Goal: Transaction & Acquisition: Purchase product/service

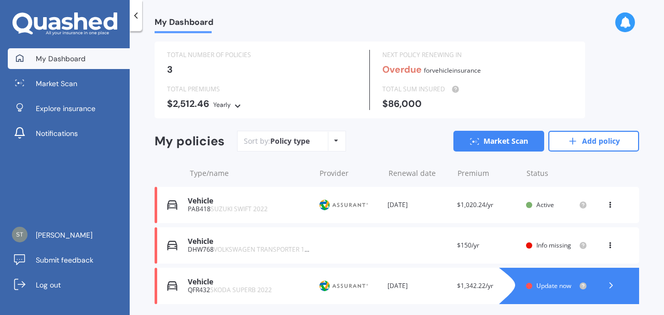
scroll to position [34, 0]
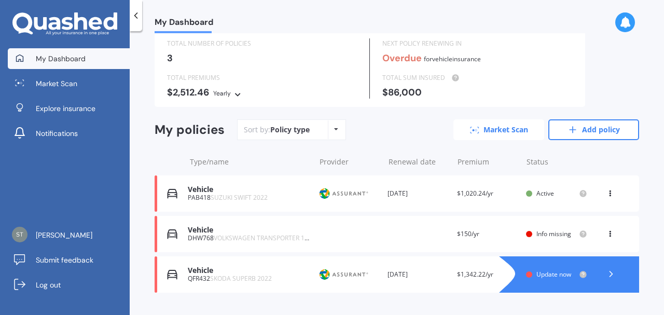
click at [487, 129] on link "Market Scan" at bounding box center [498, 129] width 91 height 21
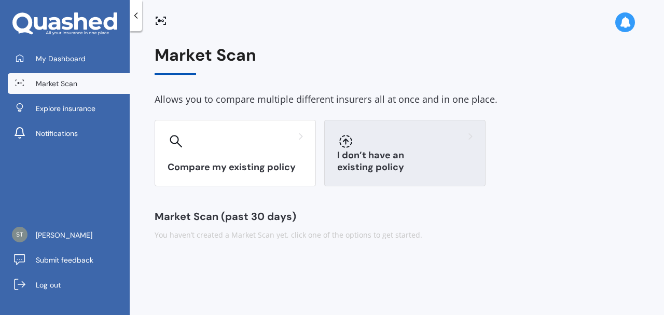
click at [385, 148] on div at bounding box center [404, 141] width 135 height 17
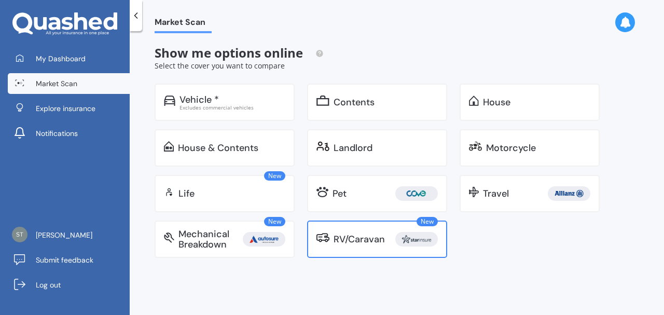
click at [351, 244] on div "RV/Caravan" at bounding box center [359, 239] width 51 height 10
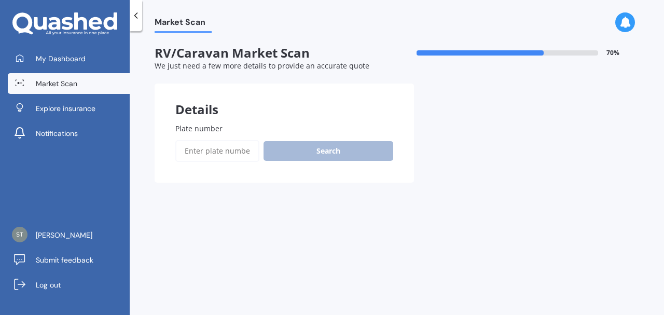
click at [218, 155] on input "Plate number" at bounding box center [217, 151] width 84 height 22
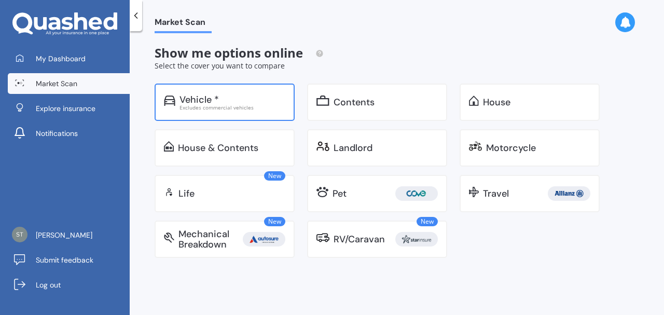
click at [228, 105] on div "Excludes commercial vehicles" at bounding box center [233, 107] width 106 height 5
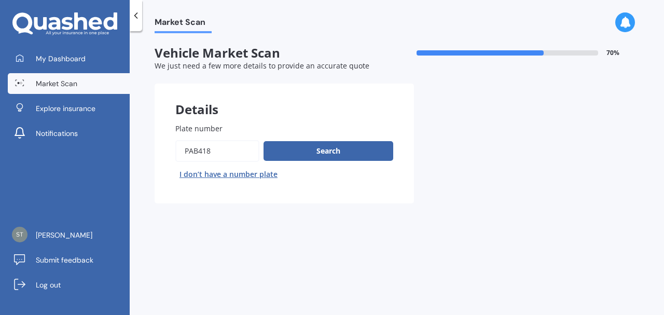
drag, startPoint x: 216, startPoint y: 150, endPoint x: 181, endPoint y: 154, distance: 35.5
click at [181, 154] on input "Plate number" at bounding box center [217, 151] width 84 height 22
type input "nqs37"
click at [356, 155] on button "Search" at bounding box center [329, 151] width 130 height 20
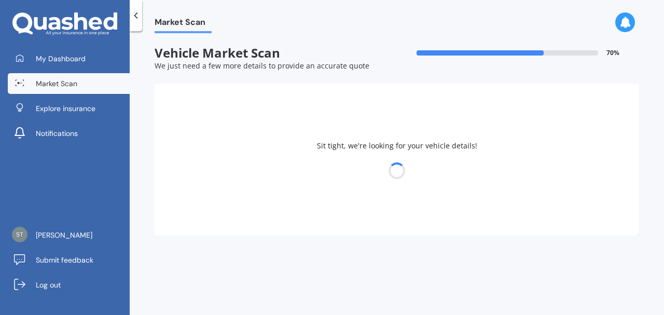
select select "VOLKSWAGEN"
select select "CRAFTER"
select select "03"
select select "10"
select select "1972"
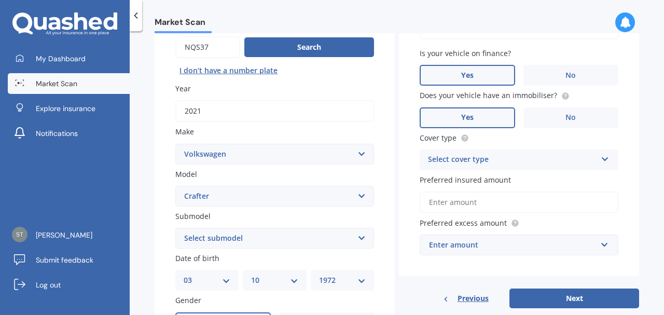
scroll to position [138, 0]
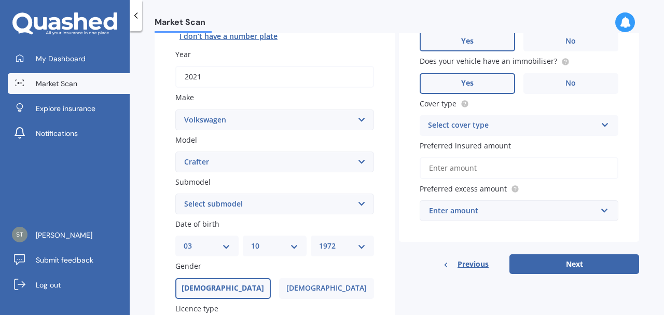
click at [343, 208] on select "Select submodel TDI" at bounding box center [274, 204] width 199 height 21
select select "TDI"
click at [175, 194] on select "Select submodel TDI" at bounding box center [274, 204] width 199 height 21
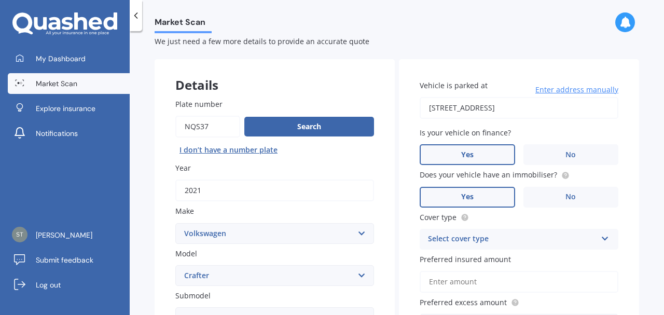
scroll to position [21, 0]
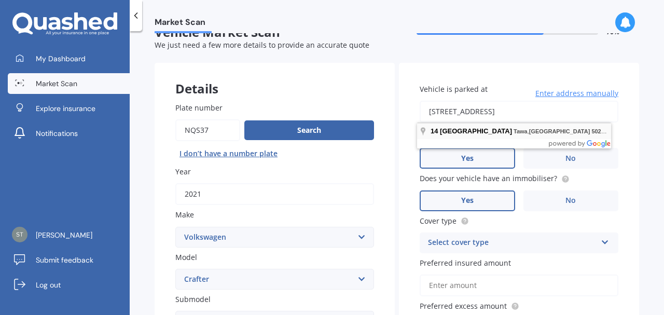
drag, startPoint x: 579, startPoint y: 111, endPoint x: 423, endPoint y: 126, distance: 155.8
click at [407, 126] on div "Vehicle is parked at [STREET_ADDRESS] Enter address manually Is your vehicle on…" at bounding box center [519, 211] width 240 height 297
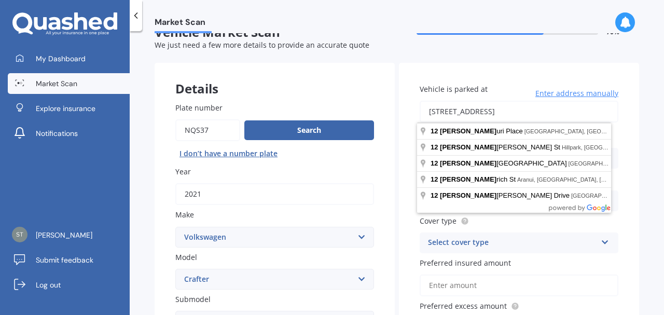
drag, startPoint x: 471, startPoint y: 111, endPoint x: 587, endPoint y: 99, distance: 116.9
click at [587, 99] on div "Vehicle is parked at [STREET_ADDRESS] Enter address manually" at bounding box center [519, 103] width 199 height 39
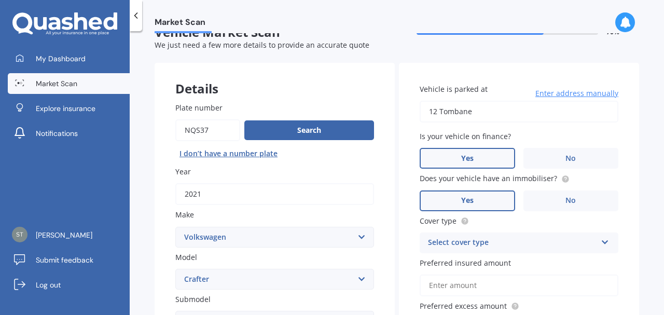
click at [622, 171] on div "Vehicle is parked at 12 Tombane Enter address manually Is your vehicle on finan…" at bounding box center [519, 211] width 240 height 297
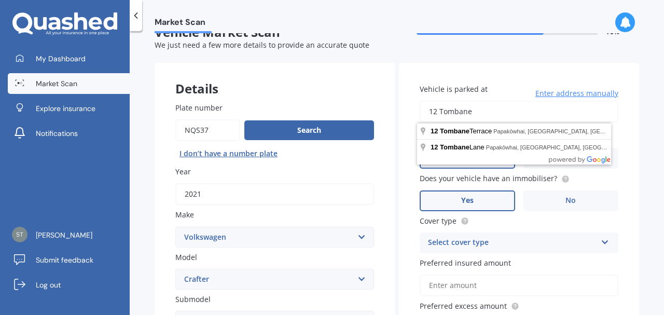
click at [476, 112] on input "12 Tombane" at bounding box center [519, 112] width 199 height 22
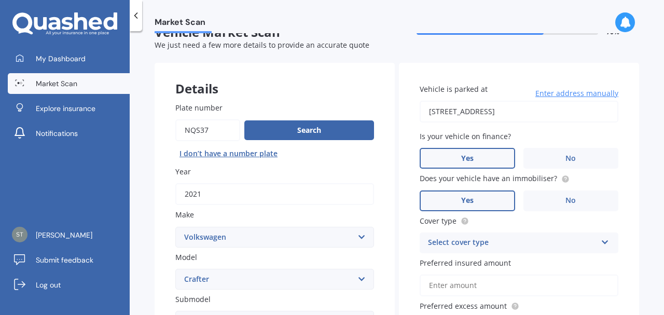
type input "[STREET_ADDRESS]"
click at [566, 156] on span "No" at bounding box center [571, 158] width 10 height 9
click at [0, 0] on input "No" at bounding box center [0, 0] width 0 height 0
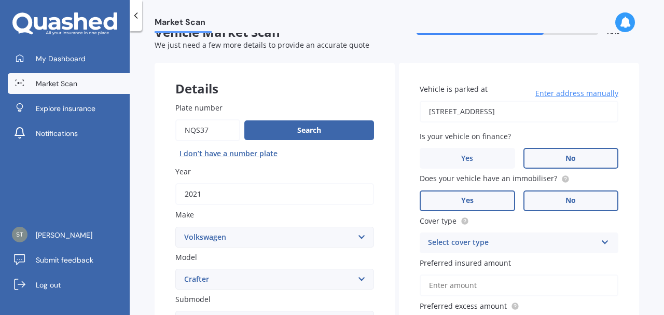
click at [554, 197] on label "No" at bounding box center [571, 200] width 95 height 21
click at [0, 0] on input "No" at bounding box center [0, 0] width 0 height 0
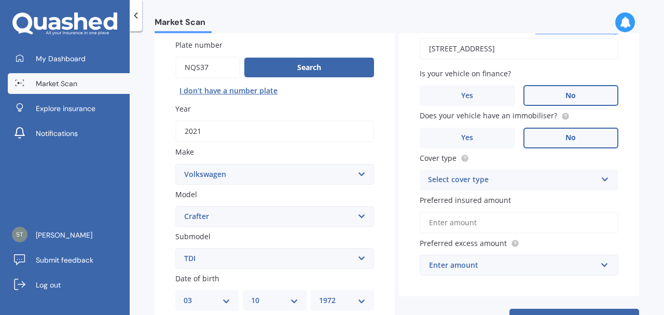
scroll to position [90, 0]
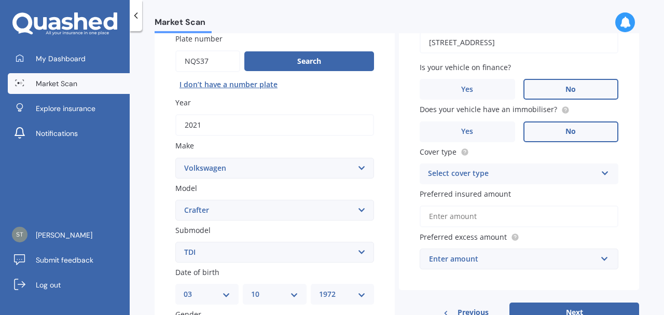
click at [501, 174] on div "Select cover type" at bounding box center [512, 174] width 169 height 12
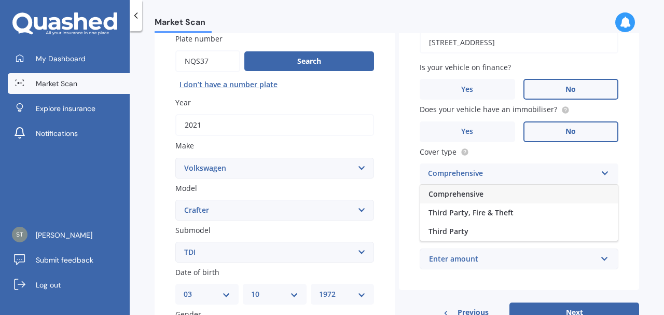
click at [484, 197] on div "Comprehensive" at bounding box center [519, 194] width 198 height 19
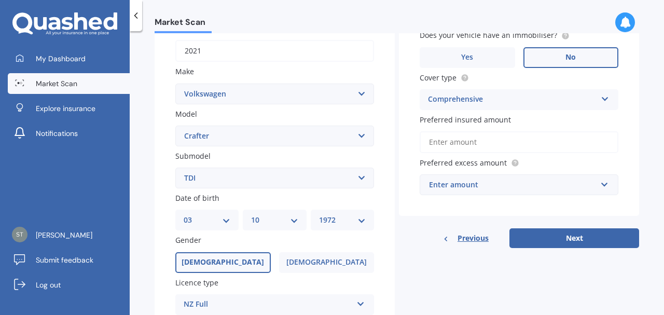
scroll to position [194, 0]
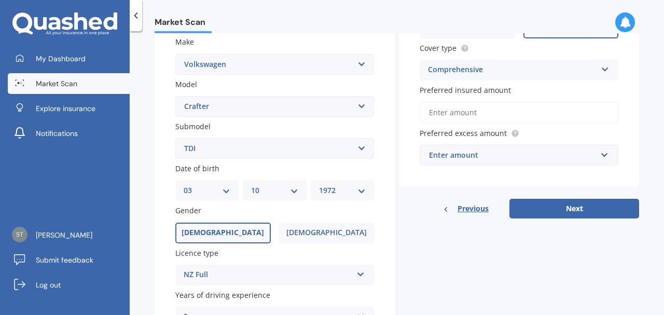
click at [499, 158] on div "Enter amount" at bounding box center [513, 154] width 168 height 11
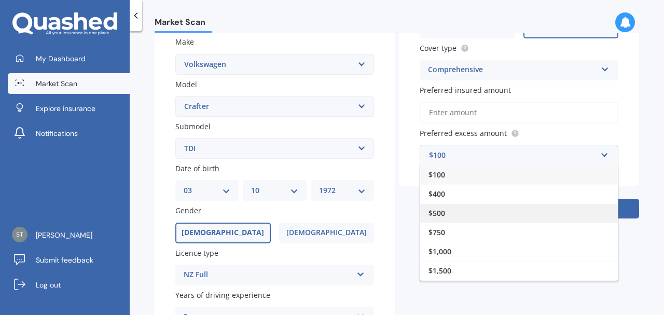
click at [498, 215] on div "$500" at bounding box center [519, 212] width 198 height 19
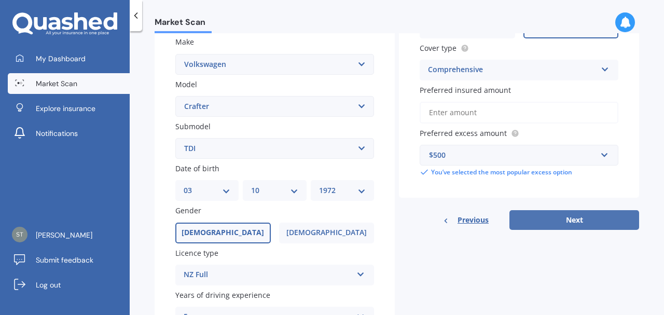
click at [550, 218] on button "Next" at bounding box center [575, 220] width 130 height 20
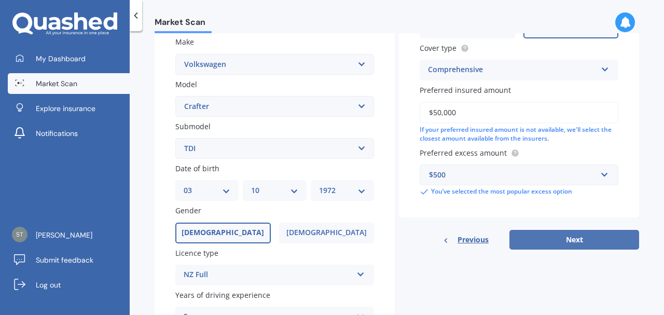
type input "$50,000"
click at [553, 243] on button "Next" at bounding box center [575, 240] width 130 height 20
select select "03"
select select "10"
select select "1972"
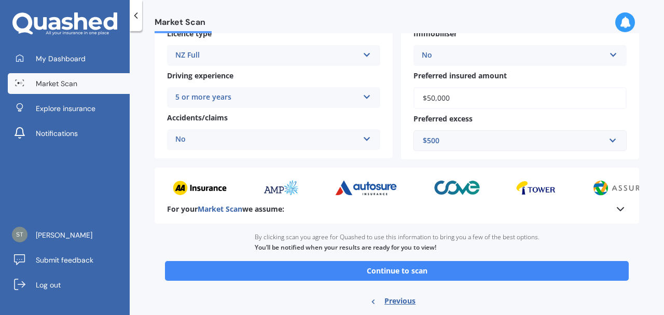
scroll to position [221, 0]
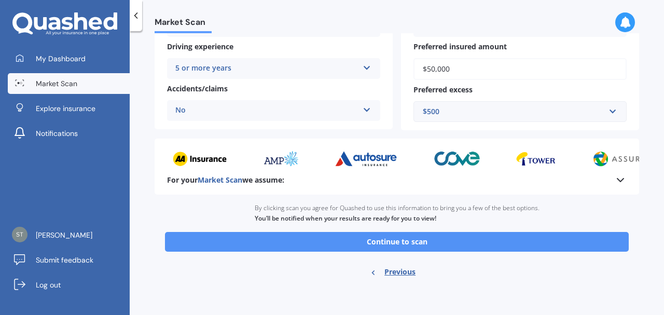
click at [426, 240] on button "Continue to scan" at bounding box center [397, 242] width 464 height 20
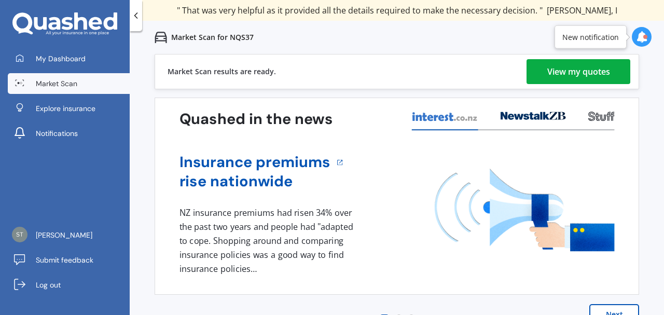
click at [559, 73] on div "View my quotes" at bounding box center [578, 71] width 63 height 25
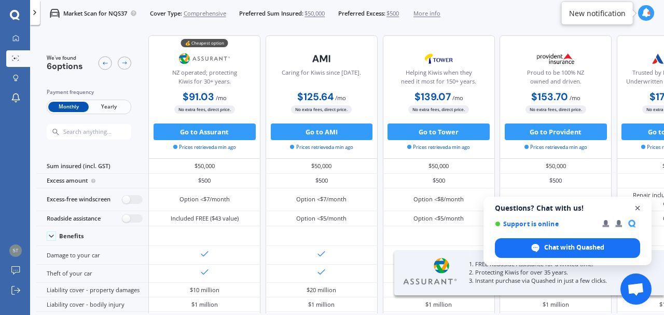
click at [637, 208] on span "Close chat" at bounding box center [637, 208] width 13 height 13
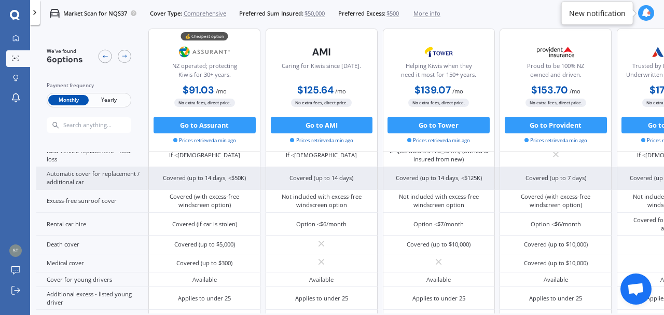
scroll to position [361, 0]
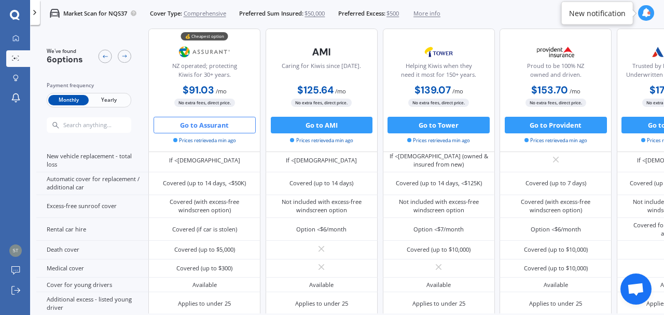
click at [209, 128] on button "Go to Assurant" at bounding box center [205, 125] width 102 height 17
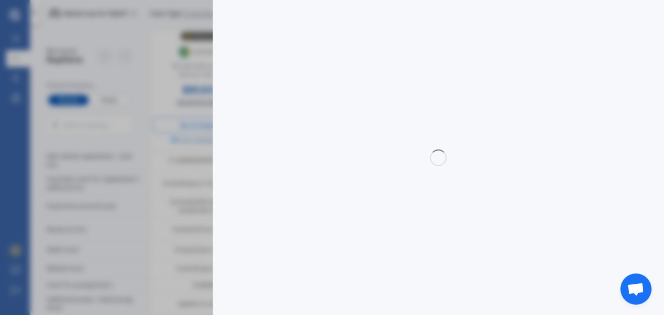
select select "Monthly"
select select "full"
select select "0"
select select "[GEOGRAPHIC_DATA]"
select select "VOLKSWAGEN"
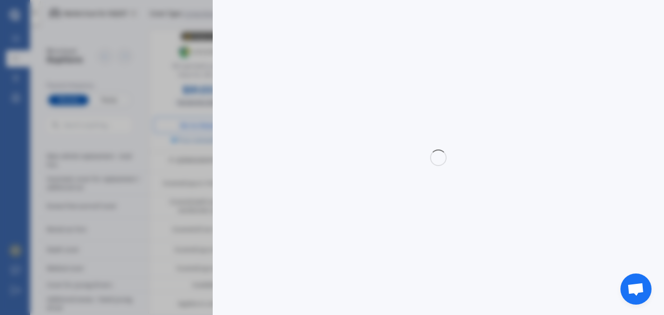
select select "CRAFTER"
select select "TDI"
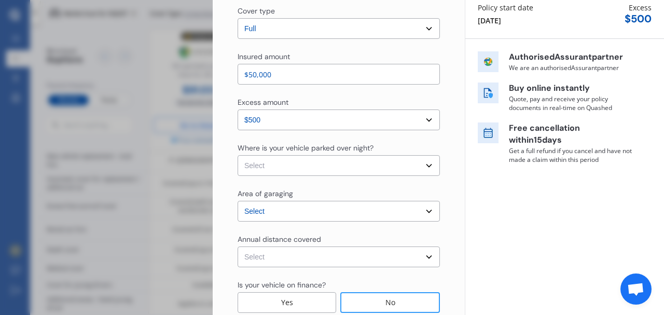
scroll to position [138, 0]
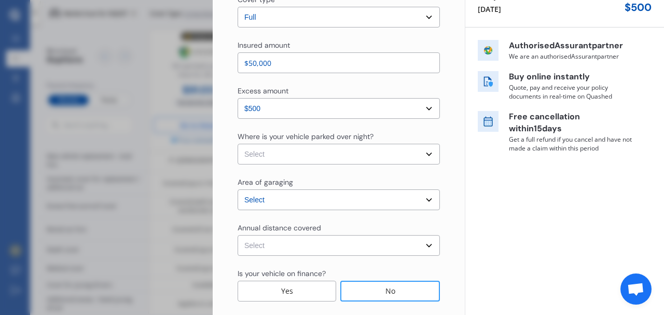
click at [345, 156] on select "Select In a garage On own property On street or road" at bounding box center [339, 154] width 202 height 21
select select "On own property"
click at [238, 144] on select "Select In a garage On own property On street or road" at bounding box center [339, 154] width 202 height 21
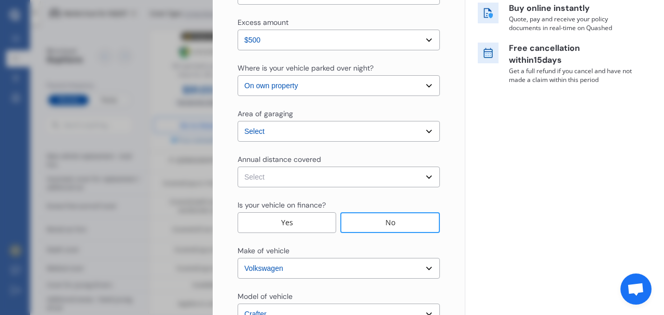
scroll to position [208, 0]
click at [323, 174] on select "Select Low (less than 15,000km per year) Average (15,000-30,000km per year) Hig…" at bounding box center [339, 176] width 202 height 21
select select "15000"
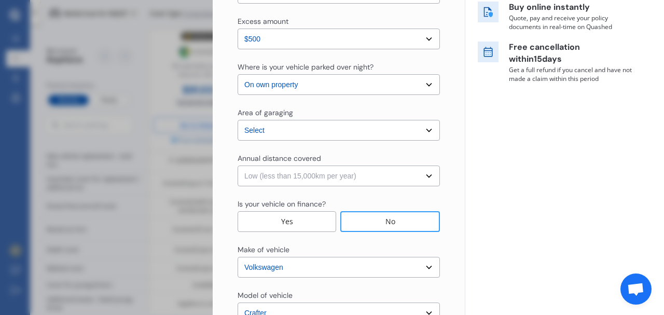
click at [238, 166] on select "Select Low (less than 15,000km per year) Average (15,000-30,000km per year) Hig…" at bounding box center [339, 176] width 202 height 21
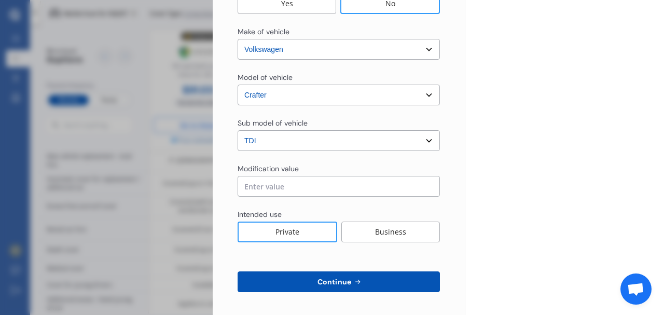
scroll to position [428, 0]
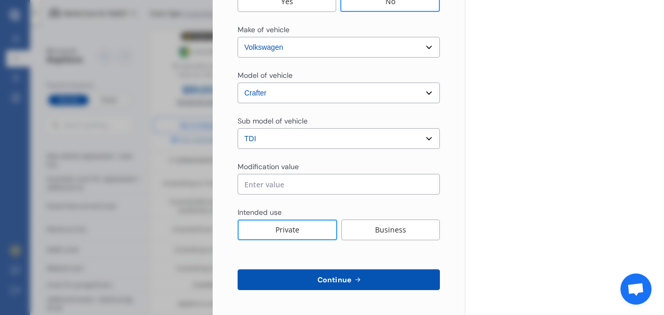
click at [311, 185] on input "text" at bounding box center [339, 184] width 202 height 21
click at [339, 277] on span "Continue" at bounding box center [334, 280] width 38 height 8
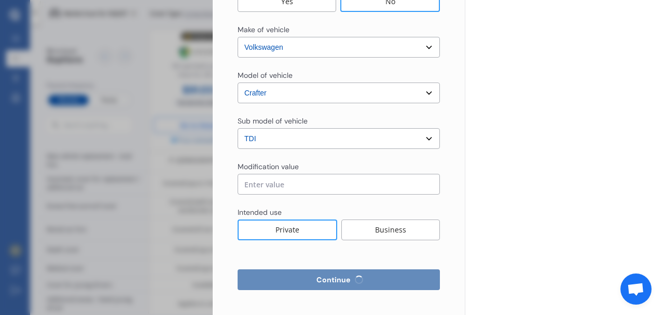
select select "Mr"
select select "03"
select select "10"
select select "1972"
select select "full"
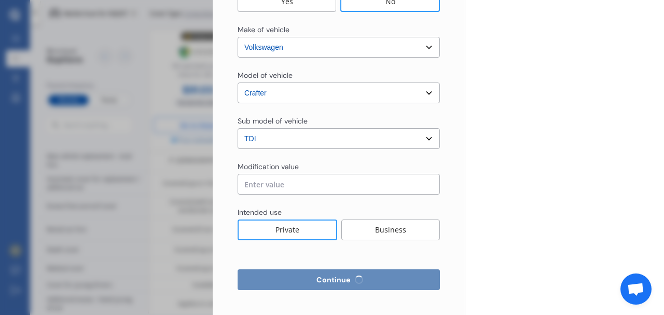
select select "more than 4 years"
select select "[GEOGRAPHIC_DATA]"
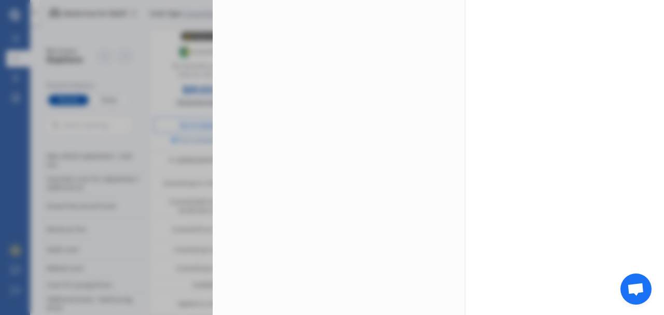
scroll to position [0, 0]
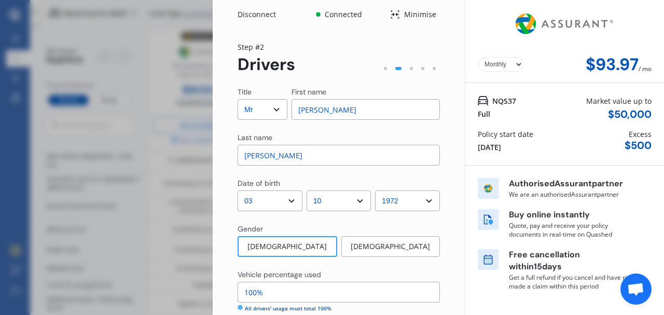
click at [322, 108] on input "[PERSON_NAME]" at bounding box center [366, 109] width 149 height 21
type input "[PERSON_NAME]"
click at [274, 130] on div "Title Select Mr Mrs Miss Ms Dr First name [PERSON_NAME] Last name [PERSON_NAME]" at bounding box center [339, 126] width 202 height 79
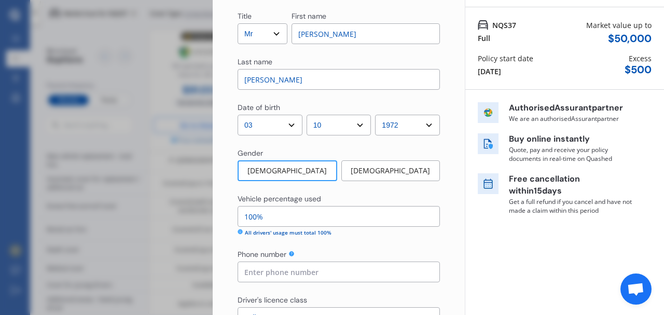
scroll to position [104, 0]
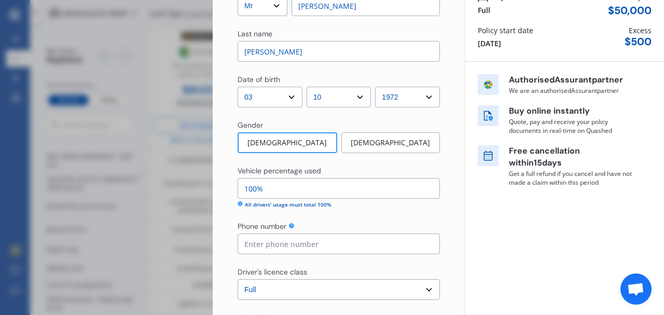
click at [240, 203] on icon at bounding box center [240, 203] width 5 height 5
click at [268, 188] on input "100%" at bounding box center [339, 188] width 202 height 21
type input "1%"
type input "50%"
type input "02885185437"
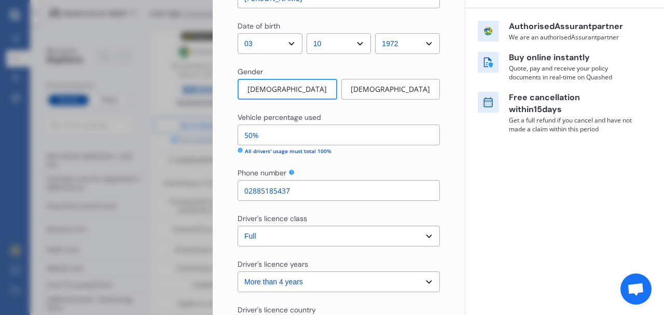
scroll to position [138, 0]
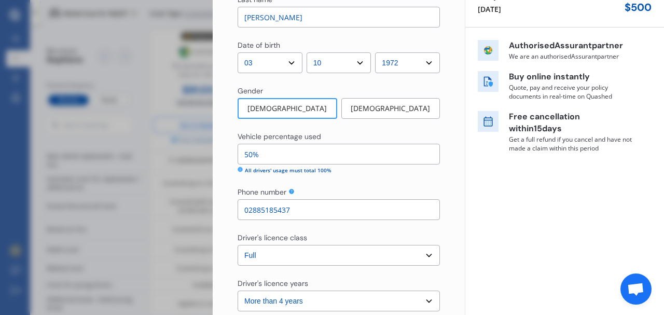
drag, startPoint x: 263, startPoint y: 153, endPoint x: 241, endPoint y: 154, distance: 21.8
click at [242, 154] on input "50%" at bounding box center [339, 154] width 202 height 21
type input "100%"
click at [372, 184] on div "Vehicle percentage used 100% All drivers' usage must total 100% Phone number [P…" at bounding box center [339, 175] width 202 height 89
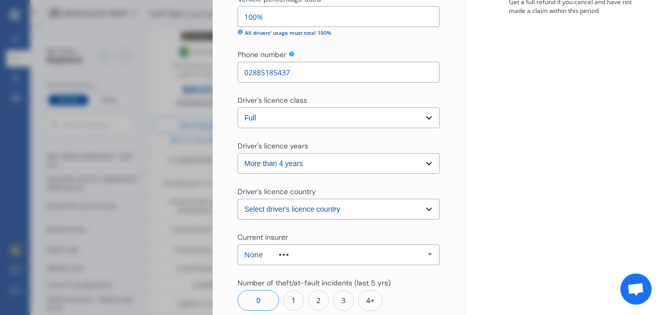
scroll to position [277, 0]
click at [320, 161] on select "Select driver's licence years Less than 1 year 1-2 years 2-4 years More than 4 …" at bounding box center [339, 162] width 202 height 21
click at [238, 152] on select "Select driver's licence years Less than 1 year 1-2 years 2-4 years More than 4 …" at bounding box center [339, 162] width 202 height 21
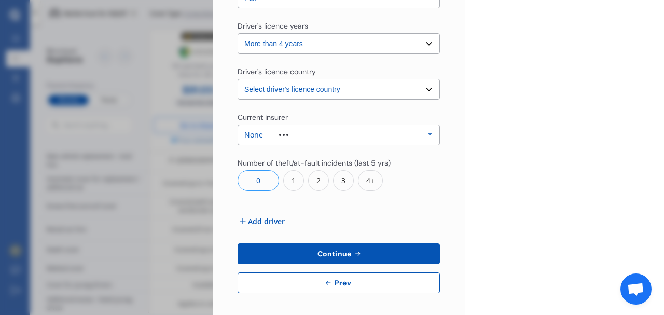
scroll to position [398, 0]
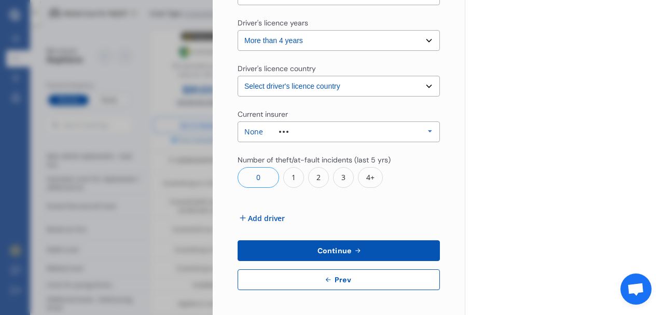
click at [323, 250] on span "Continue" at bounding box center [334, 250] width 38 height 8
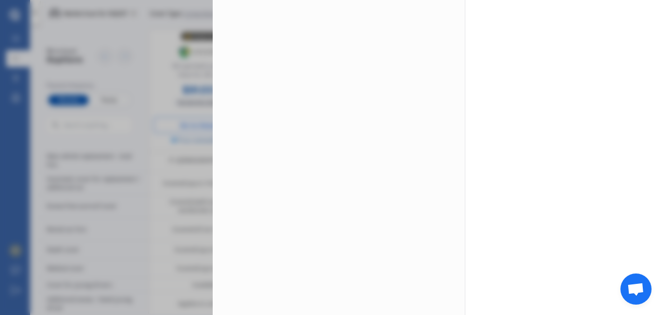
scroll to position [0, 0]
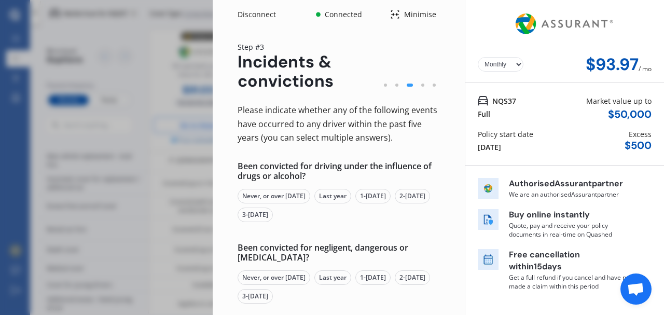
click at [284, 197] on div "Never, or over [DATE]" at bounding box center [274, 196] width 73 height 15
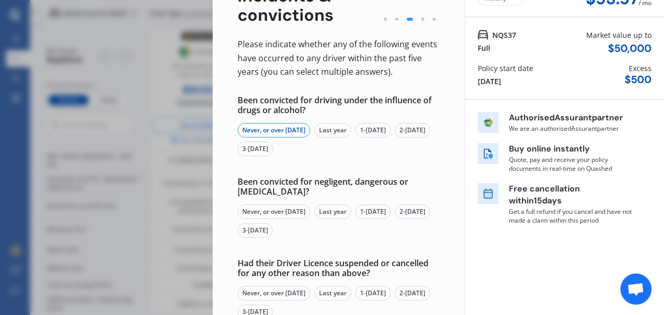
scroll to position [69, 0]
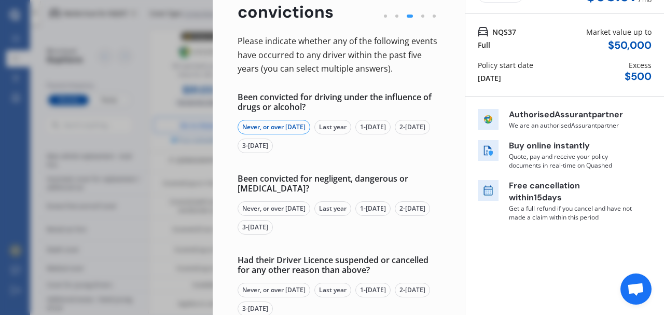
click at [295, 207] on div "Never, or over [DATE]" at bounding box center [274, 208] width 73 height 15
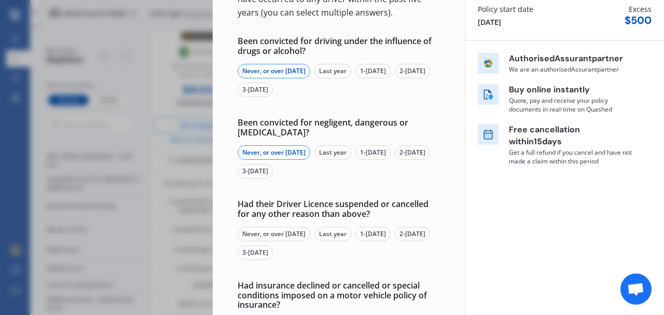
scroll to position [138, 0]
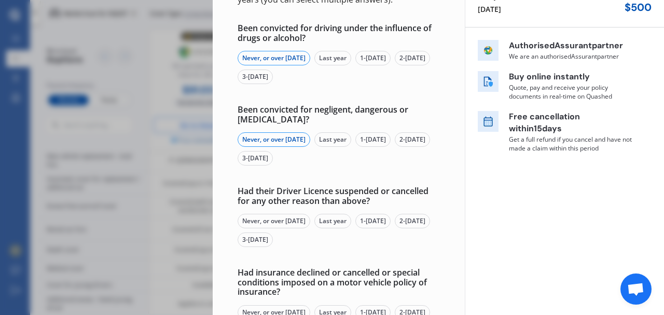
drag, startPoint x: 301, startPoint y: 219, endPoint x: 306, endPoint y: 216, distance: 6.1
click at [301, 218] on div "Never, or over [DATE]" at bounding box center [274, 221] width 73 height 15
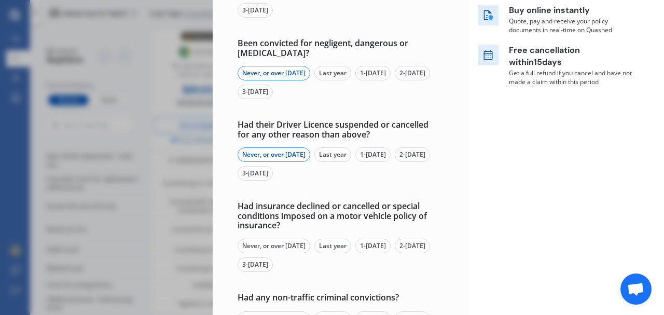
scroll to position [242, 0]
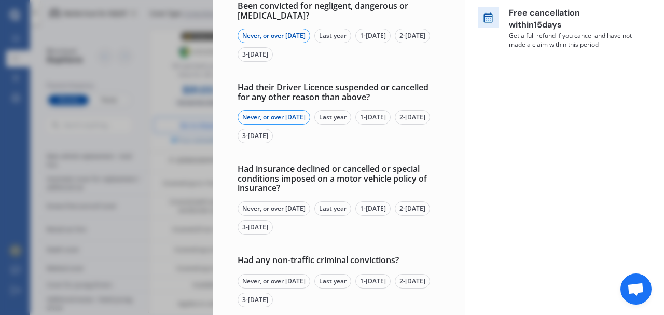
click at [292, 208] on div "Never, or over [DATE]" at bounding box center [274, 208] width 73 height 15
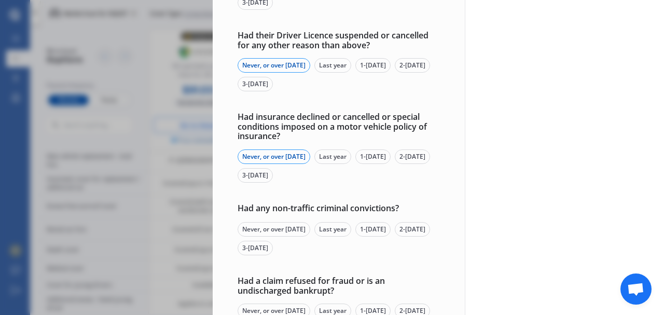
scroll to position [311, 0]
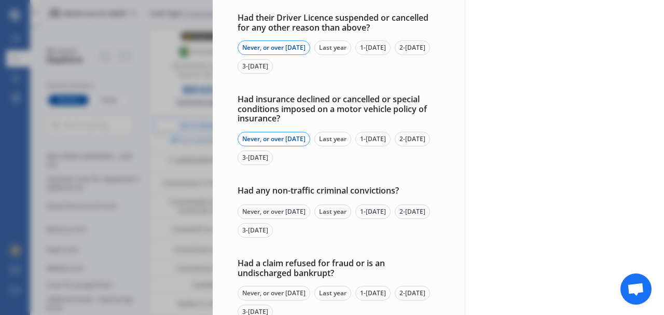
click at [300, 210] on div "Never, or over [DATE]" at bounding box center [274, 211] width 73 height 15
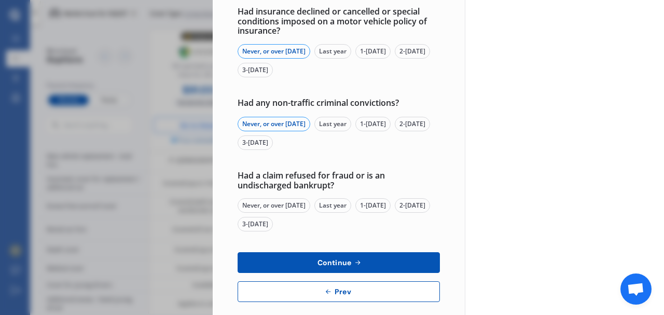
scroll to position [411, 0]
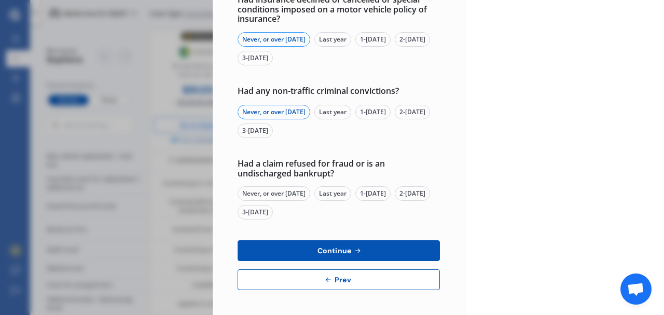
click at [302, 191] on div "Never, or over [DATE]" at bounding box center [274, 193] width 73 height 15
click at [348, 248] on span "Continue" at bounding box center [334, 250] width 38 height 8
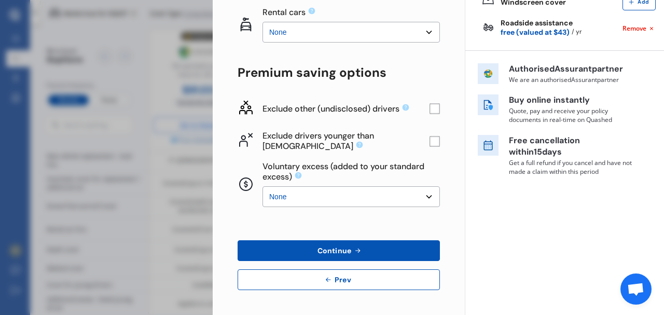
scroll to position [0, 0]
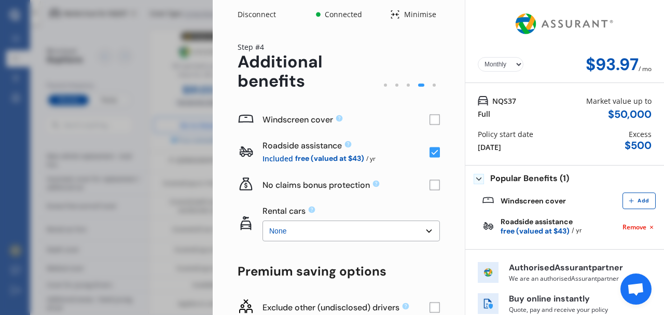
click at [432, 187] on rect at bounding box center [435, 185] width 10 height 10
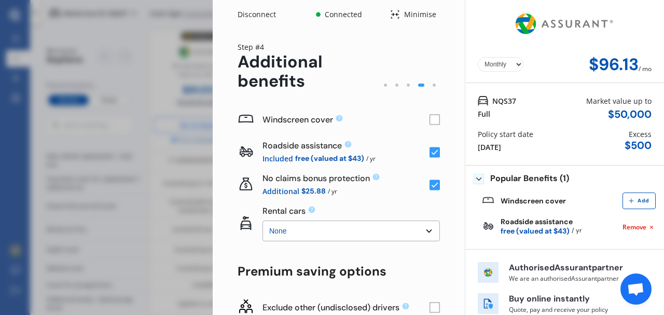
click at [431, 186] on rect at bounding box center [435, 185] width 10 height 10
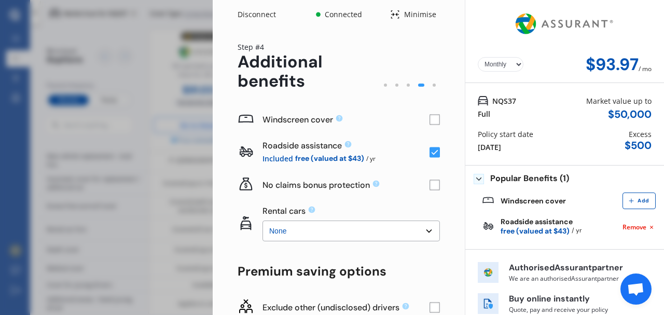
click at [431, 186] on rect at bounding box center [435, 185] width 10 height 10
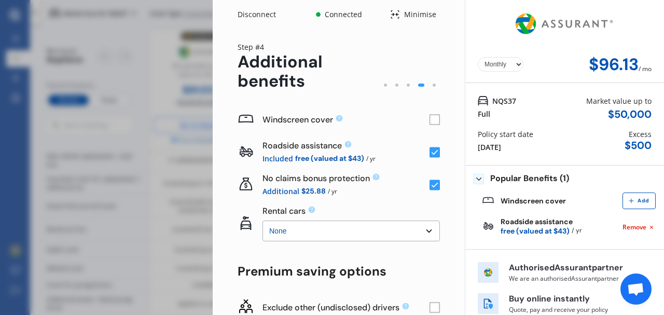
click at [430, 120] on rect at bounding box center [435, 120] width 10 height 10
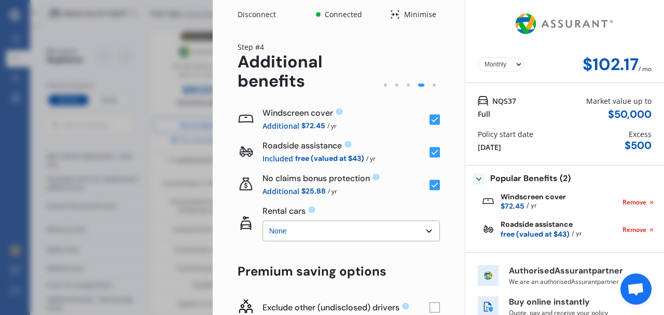
click at [432, 120] on icon at bounding box center [435, 119] width 7 height 5
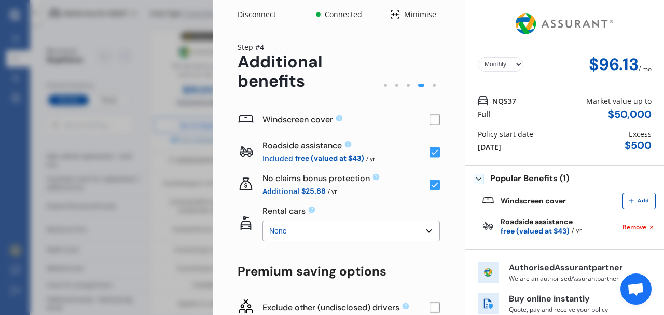
click at [430, 120] on rect at bounding box center [435, 120] width 10 height 10
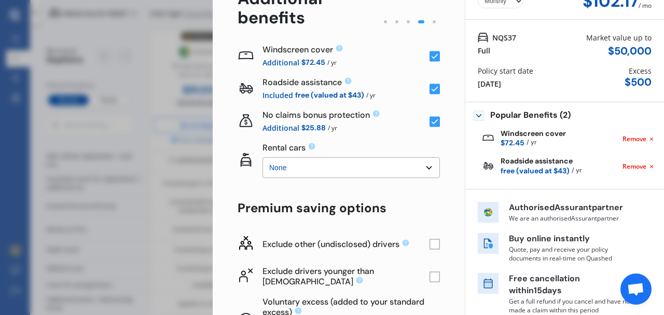
scroll to position [69, 0]
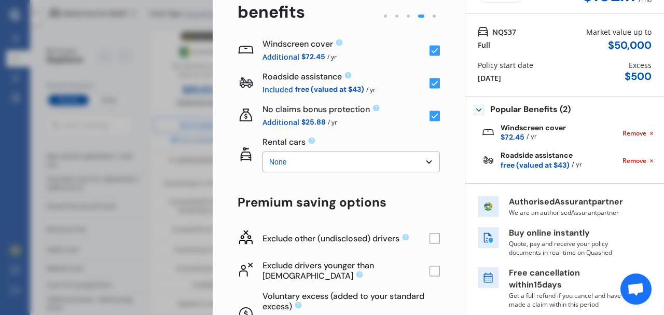
click at [366, 162] on select "None $2,500 $5,000" at bounding box center [351, 162] width 177 height 21
click at [366, 161] on select "None $2,500 $5,000" at bounding box center [351, 162] width 177 height 21
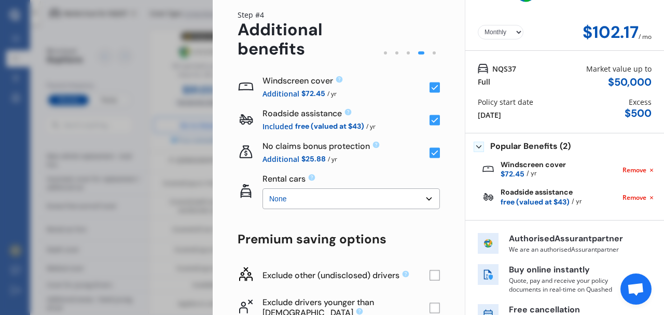
scroll to position [0, 0]
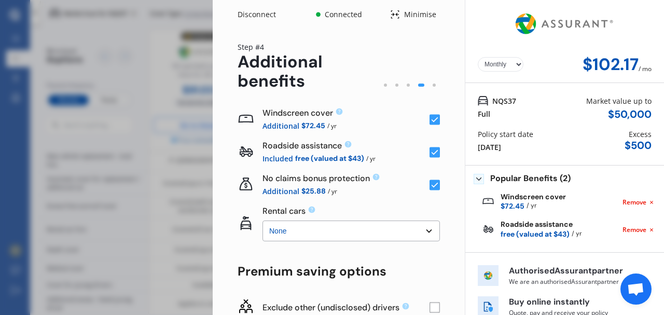
click at [431, 307] on rect at bounding box center [435, 307] width 10 height 10
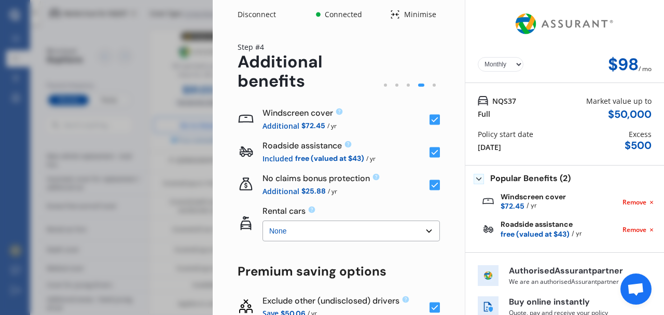
click at [431, 307] on rect at bounding box center [435, 307] width 10 height 10
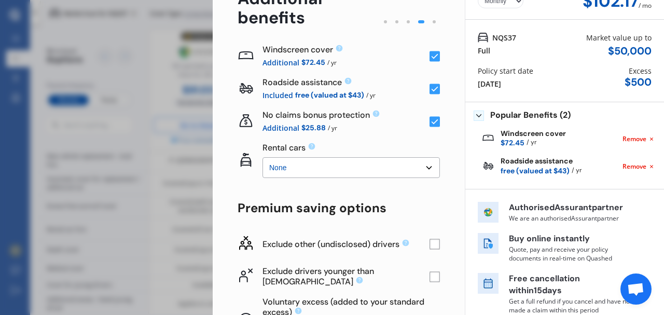
scroll to position [104, 0]
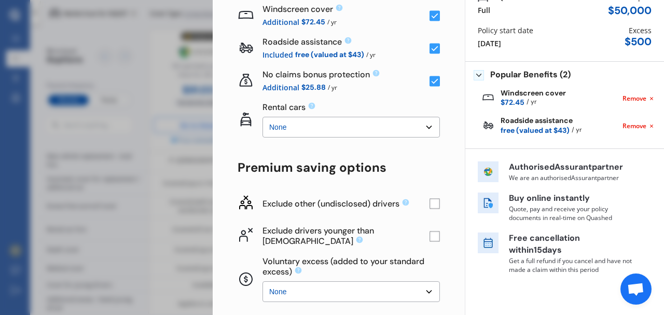
click at [431, 237] on rect at bounding box center [435, 236] width 10 height 10
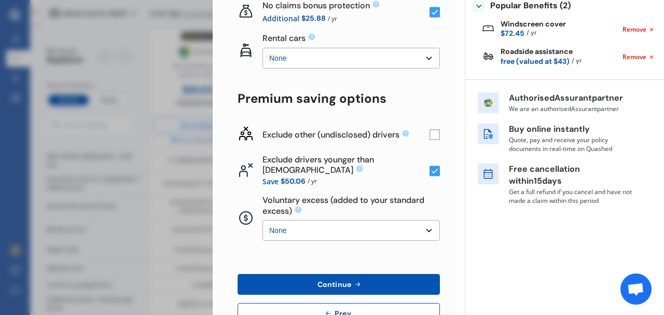
scroll to position [205, 0]
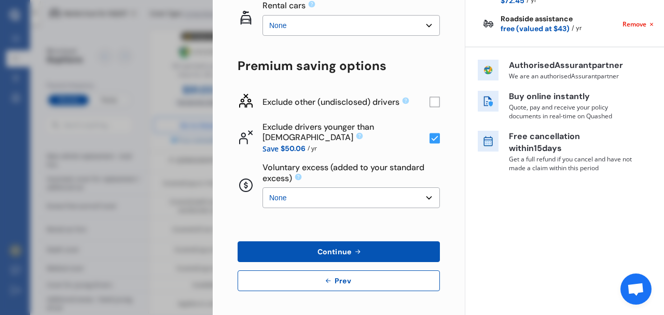
click at [353, 250] on icon at bounding box center [357, 251] width 9 height 8
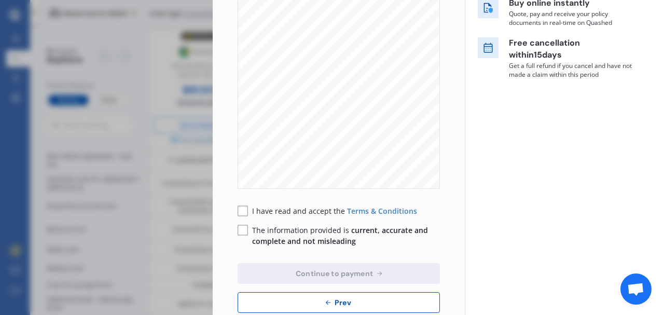
scroll to position [235, 0]
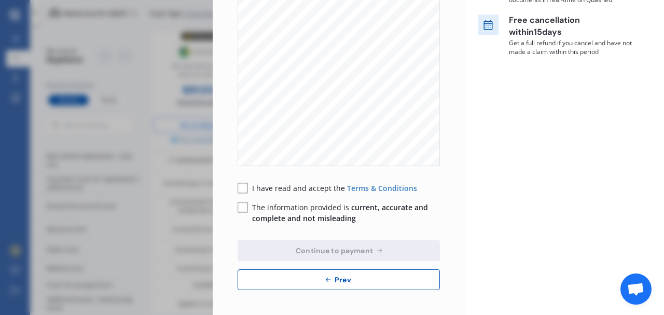
click at [244, 190] on rect at bounding box center [243, 188] width 10 height 10
click at [244, 209] on rect at bounding box center [243, 207] width 10 height 10
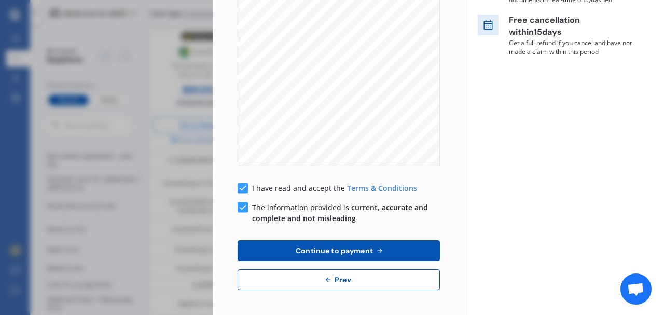
click at [304, 251] on span "Continue to payment" at bounding box center [334, 250] width 81 height 8
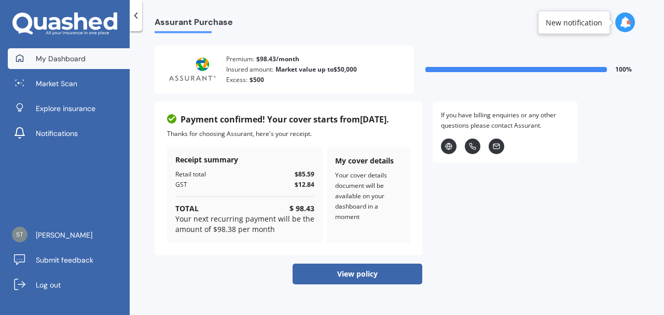
click at [55, 59] on span "My Dashboard" at bounding box center [61, 58] width 50 height 10
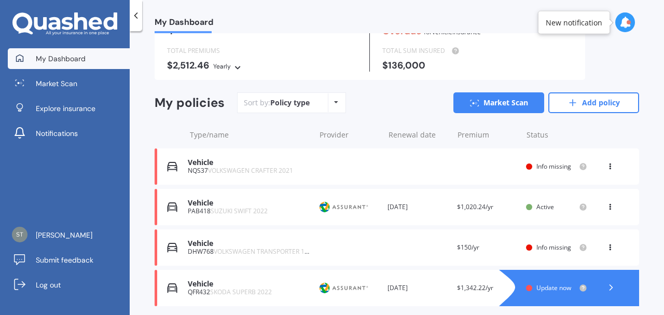
scroll to position [69, 0]
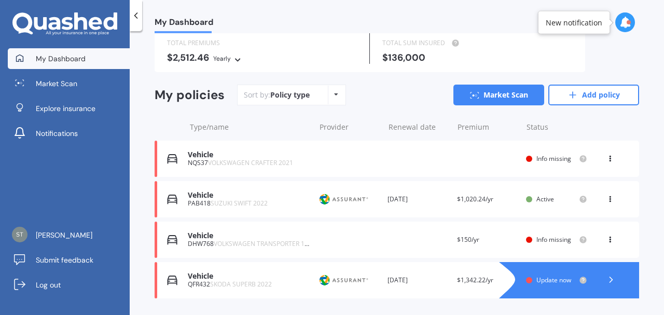
click at [607, 199] on icon at bounding box center [610, 197] width 7 height 6
click at [552, 278] on span "Update now" at bounding box center [554, 280] width 35 height 9
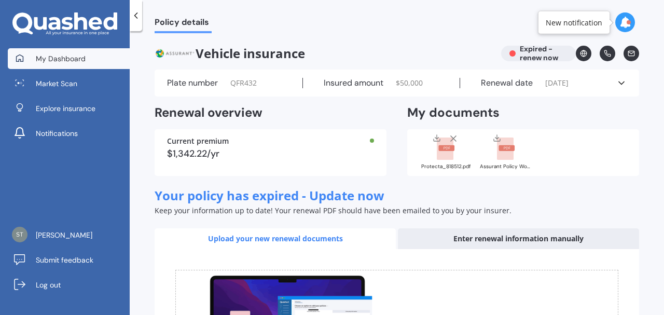
click at [67, 56] on span "My Dashboard" at bounding box center [61, 58] width 50 height 10
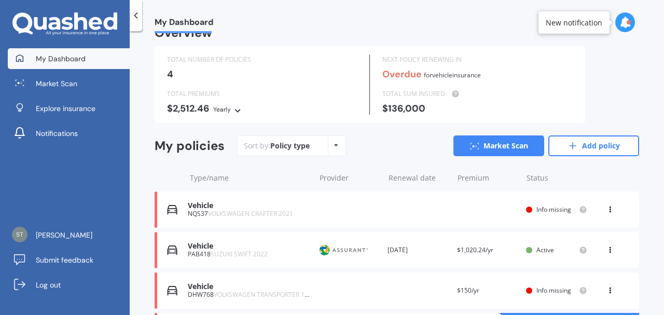
scroll to position [95, 0]
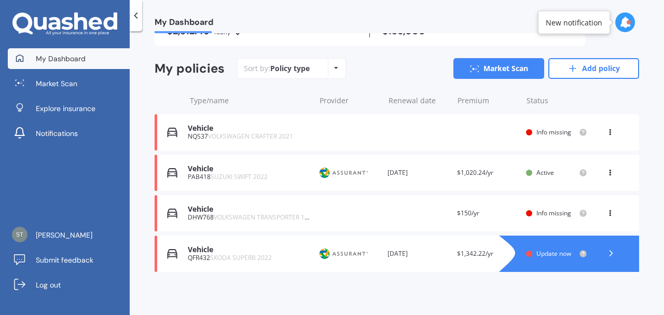
click at [216, 134] on span "VOLKSWAGEN CRAFTER 2021" at bounding box center [250, 136] width 85 height 9
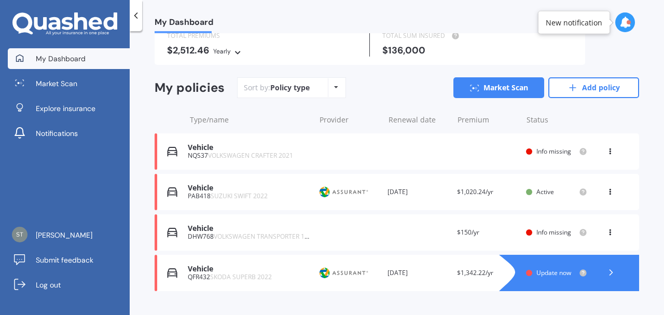
scroll to position [95, 0]
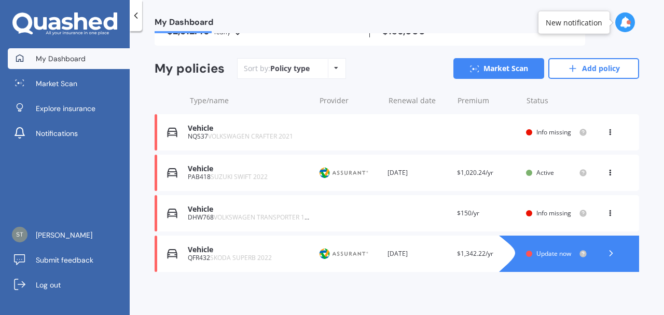
click at [227, 257] on span "SKODA SUPERB 2022" at bounding box center [241, 257] width 62 height 9
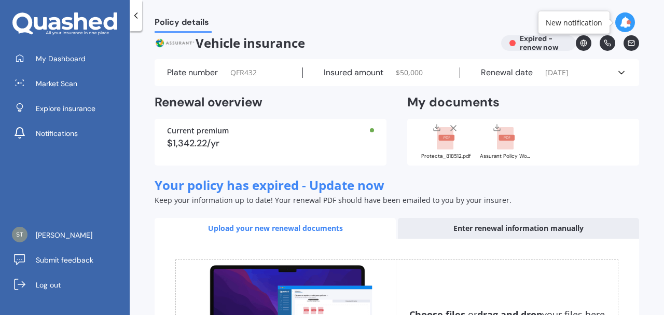
scroll to position [10, 0]
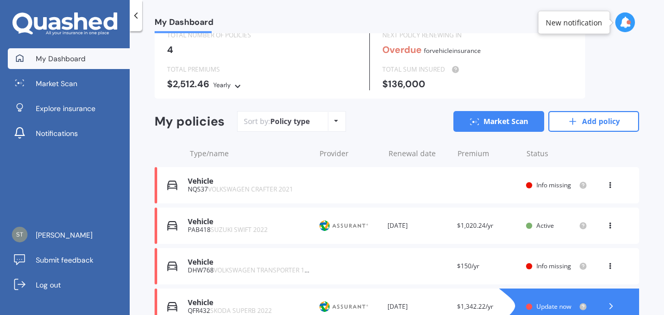
scroll to position [95, 0]
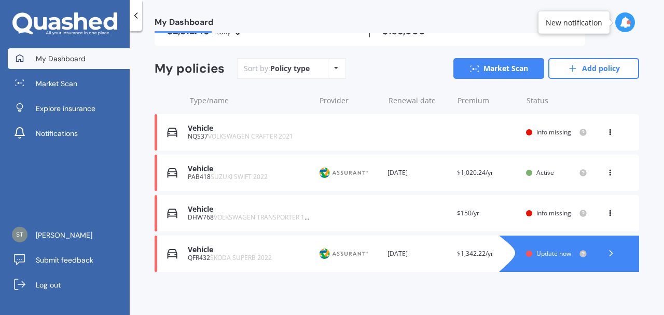
click at [610, 252] on polyline at bounding box center [611, 253] width 3 height 5
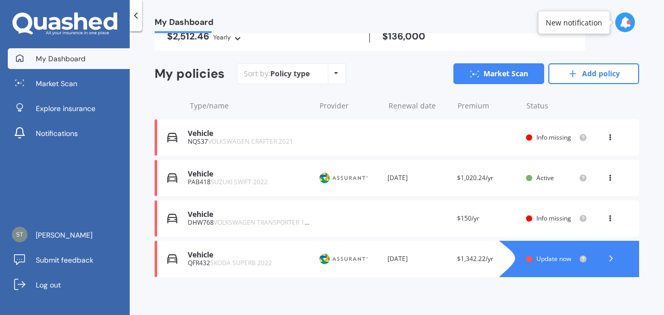
scroll to position [95, 0]
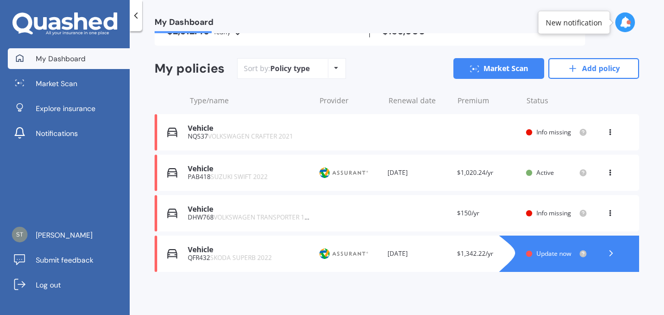
click at [607, 214] on icon at bounding box center [610, 211] width 7 height 6
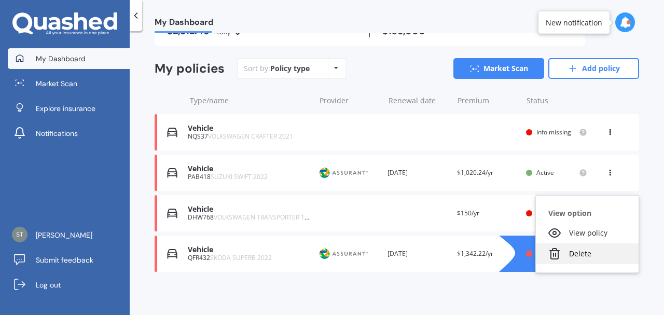
click at [569, 251] on div "Delete" at bounding box center [587, 253] width 103 height 21
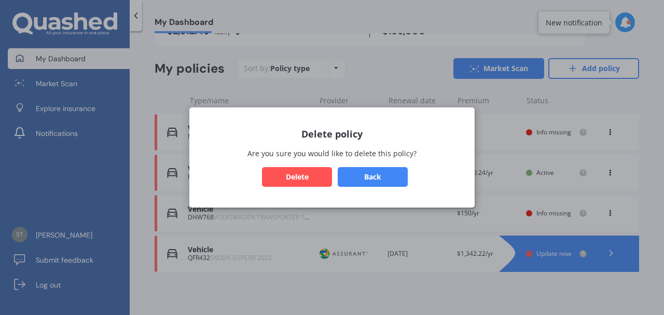
click at [294, 174] on button "Delete" at bounding box center [297, 177] width 70 height 20
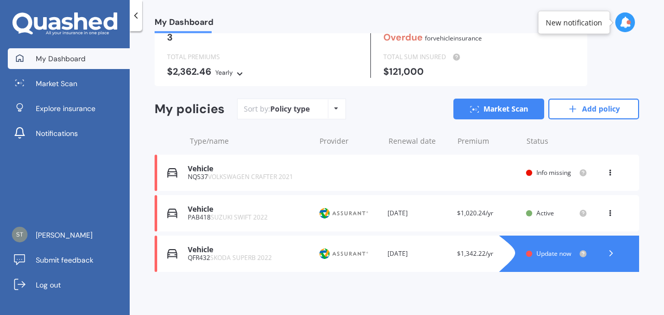
click at [610, 251] on polyline at bounding box center [611, 253] width 3 height 5
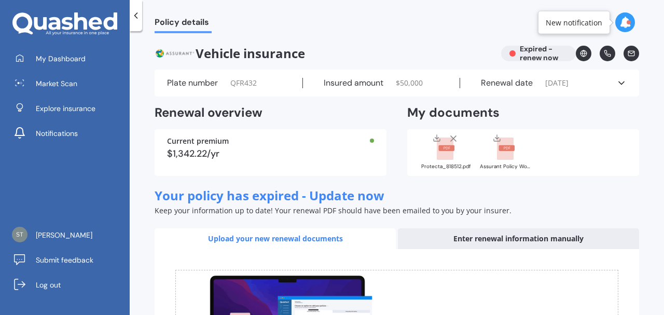
click at [616, 79] on icon at bounding box center [621, 83] width 10 height 10
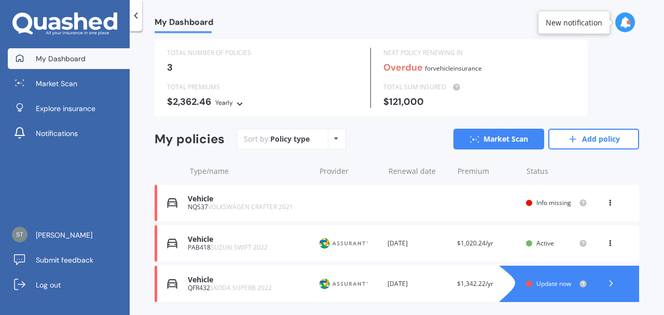
scroll to position [55, 0]
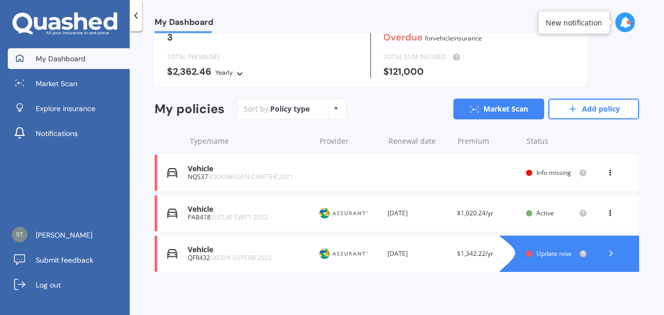
click at [607, 212] on icon at bounding box center [610, 211] width 7 height 6
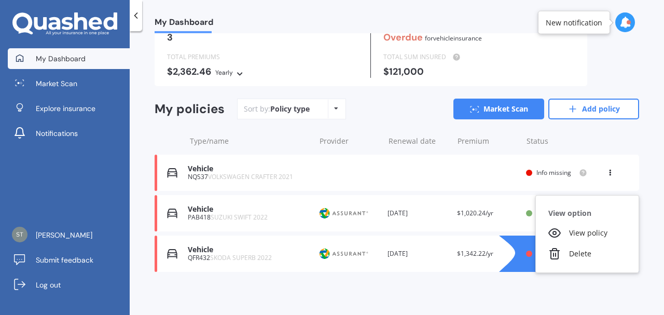
click at [341, 215] on img at bounding box center [344, 213] width 52 height 20
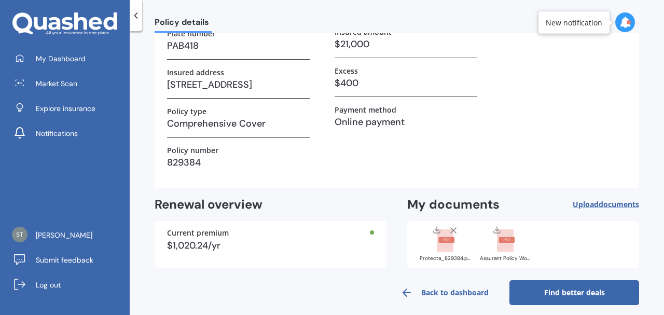
scroll to position [121, 0]
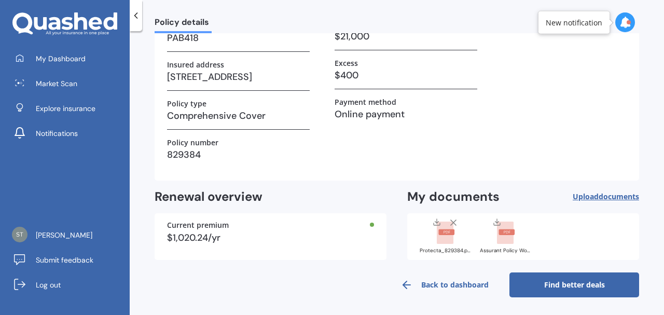
click at [442, 230] on rect at bounding box center [446, 232] width 16 height 6
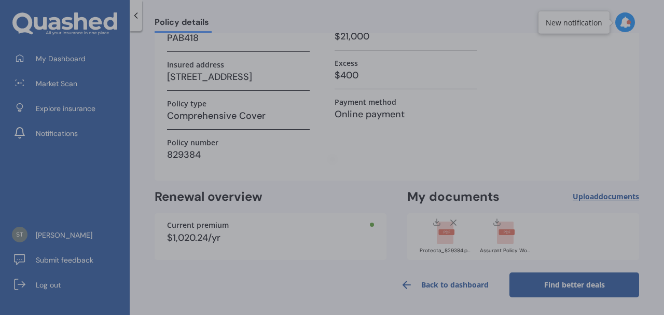
click at [442, 230] on div at bounding box center [332, 157] width 664 height 315
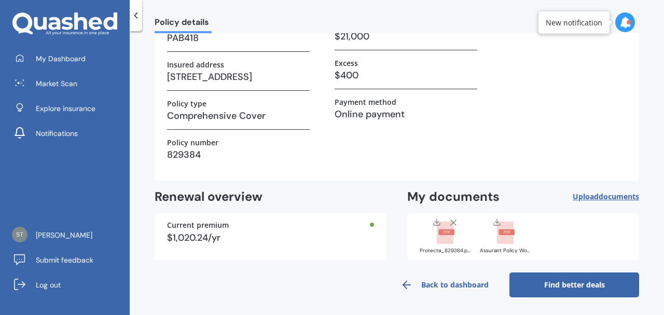
click at [446, 232] on rect at bounding box center [446, 232] width 16 height 6
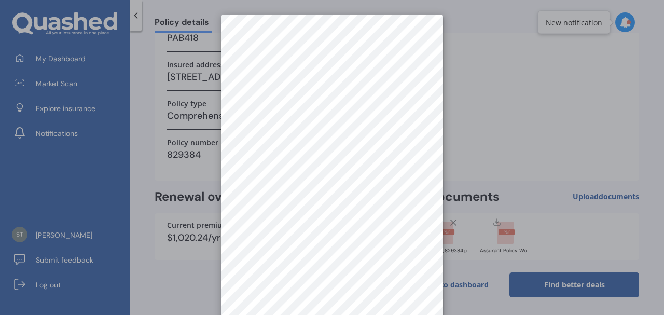
click at [511, 111] on div at bounding box center [332, 157] width 664 height 315
